Goal: Register for event/course

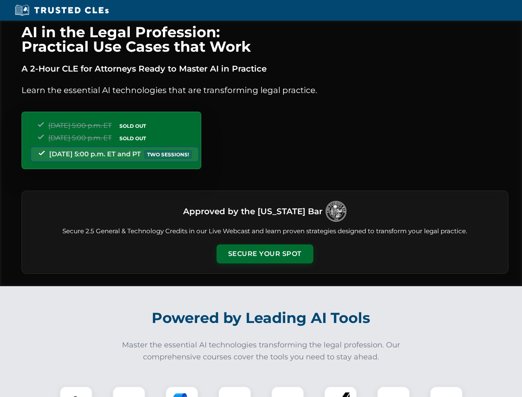
click at [264, 254] on button "Secure Your Spot" at bounding box center [264, 253] width 97 height 19
click at [76, 391] on img at bounding box center [76, 402] width 24 height 24
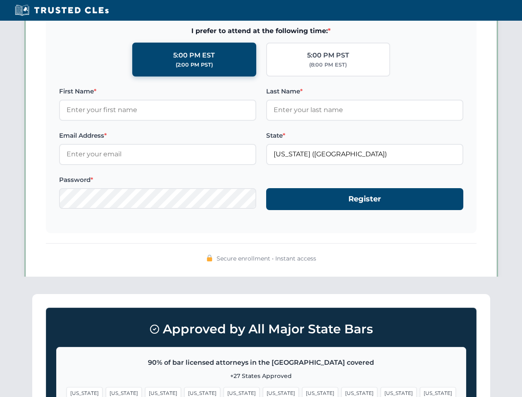
click at [302, 391] on span "[US_STATE]" at bounding box center [320, 393] width 36 height 12
click at [380, 391] on span "[US_STATE]" at bounding box center [398, 393] width 36 height 12
